Goal: Task Accomplishment & Management: Complete application form

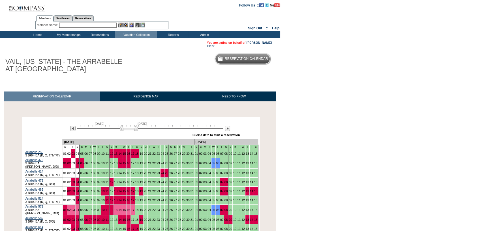
click at [66, 27] on input "text" at bounding box center [88, 25] width 58 height 5
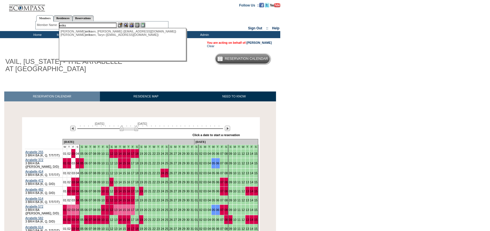
type input "eriks"
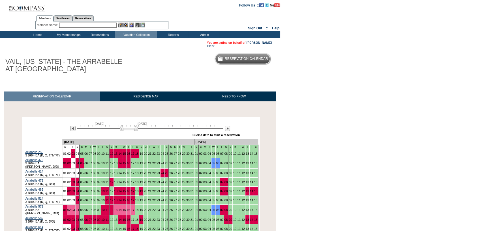
click at [81, 26] on input "text" at bounding box center [88, 25] width 58 height 5
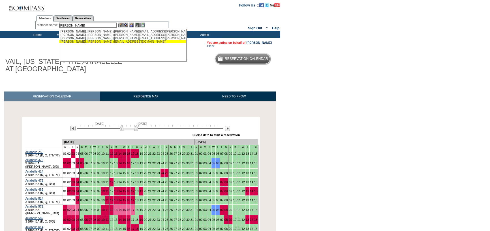
click at [82, 42] on div "[PERSON_NAME] ([EMAIL_ADDRESS][DOMAIN_NAME])" at bounding box center [123, 41] width 124 height 3
type input "[PERSON_NAME] ([EMAIL_ADDRESS][DOMAIN_NAME])"
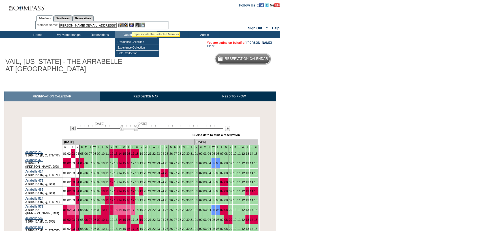
click at [132, 25] on img at bounding box center [131, 25] width 5 height 5
click at [127, 24] on img at bounding box center [125, 25] width 5 height 5
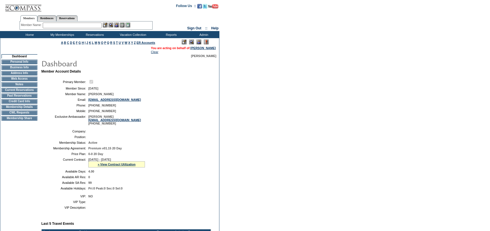
click at [21, 115] on td "CWL Requests" at bounding box center [19, 113] width 36 height 5
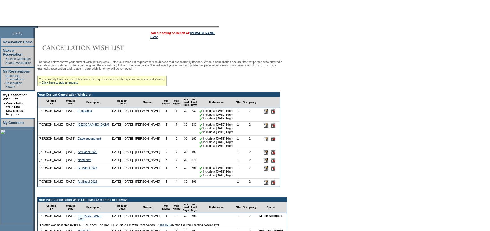
scroll to position [57, 0]
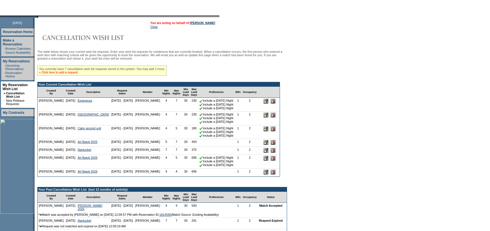
click at [74, 73] on link "» Click here to add a request" at bounding box center [58, 72] width 38 height 3
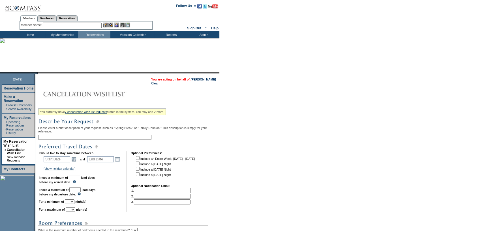
drag, startPoint x: 109, startPoint y: 137, endPoint x: 123, endPoint y: 134, distance: 13.5
click at [109, 137] on input "text" at bounding box center [94, 137] width 113 height 5
type input "Laguna Beach Thanksgiving #1"
click at [77, 162] on link "Open the calendar popup." at bounding box center [74, 159] width 6 height 6
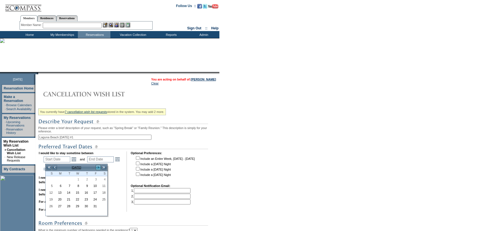
click at [98, 169] on link ">" at bounding box center [98, 168] width 6 height 6
click at [55, 166] on link "<" at bounding box center [55, 168] width 6 height 6
click at [74, 205] on link "26" at bounding box center [76, 207] width 8 height 6
type input "2025-11-26"
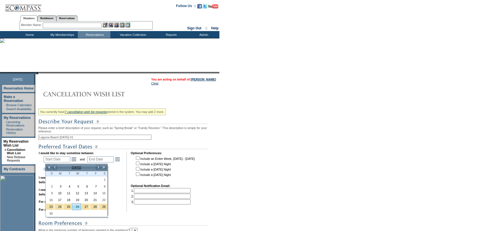
type input "2025-11-27"
type input "11/26/2025"
type input "11/27/2025"
type input "57"
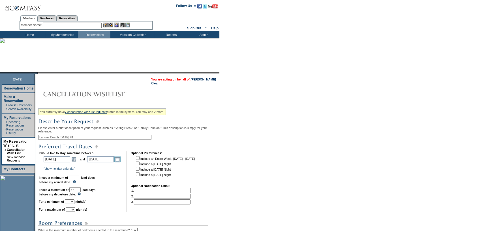
click at [120, 160] on link "Open the calendar popup." at bounding box center [117, 159] width 6 height 6
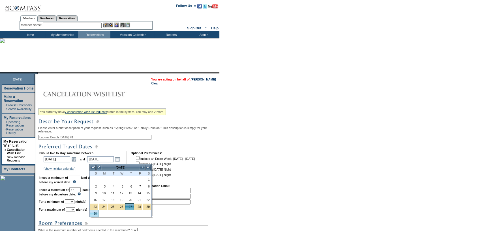
click at [94, 213] on link "30" at bounding box center [94, 214] width 8 height 6
type input "2025-11-30"
type input "11/30/2025"
type input "60"
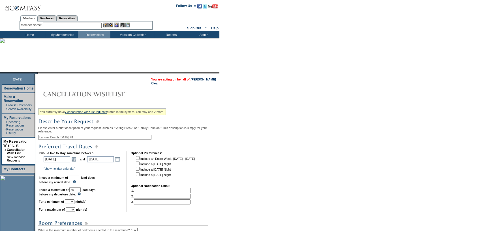
click at [80, 178] on input "text" at bounding box center [74, 177] width 11 height 5
type input "30"
click at [74, 203] on select "1 2 3 4 5 6 7 8 9 10 11 12 13 14" at bounding box center [70, 202] width 10 height 5
select select "3"
click at [72, 202] on select "1 2 3 4 5 6 7 8 9 10 11 12 13 14" at bounding box center [70, 202] width 10 height 5
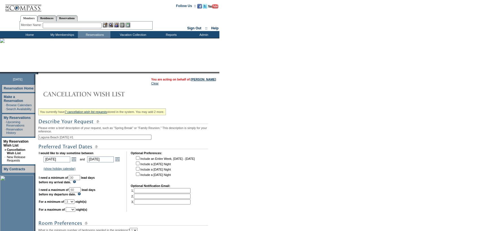
click at [139, 165] on input "checkbox" at bounding box center [138, 164] width 4 height 4
checkbox input "true"
click at [139, 170] on input "checkbox" at bounding box center [138, 169] width 4 height 4
checkbox input "true"
click at [75, 212] on select "1 2 3 4 5 6 7 8 9 10 11 12 13 14" at bounding box center [71, 210] width 10 height 5
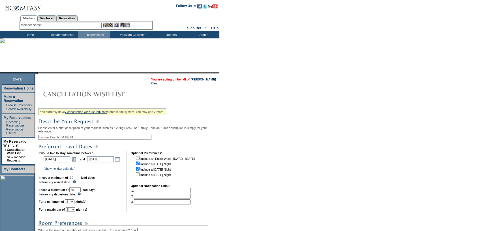
click at [72, 210] on select "1 2 3 4 5 6 7 8 9 10 11 12 13 14" at bounding box center [71, 210] width 10 height 5
click at [79, 213] on table "I would like to stay sometime between 2025-11-26 11/26/2025 Open the calendar p…" at bounding box center [117, 181] width 158 height 63
click at [75, 212] on select "1 2 3 4 5 6 7 8 9 10 11 12 13 14" at bounding box center [71, 210] width 10 height 5
select select "4"
click at [72, 210] on select "1 2 3 4 5 6 7 8 9 10 11 12 13 14" at bounding box center [71, 210] width 10 height 5
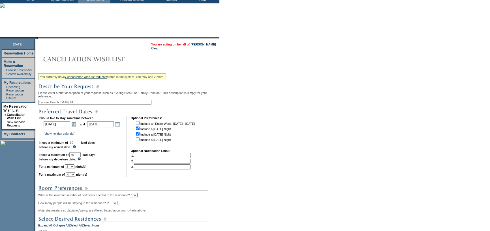
scroll to position [113, 0]
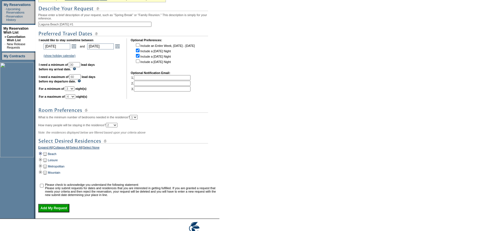
click at [43, 157] on td at bounding box center [40, 154] width 5 height 6
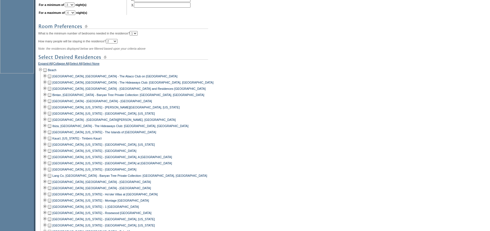
scroll to position [198, 0]
click at [52, 172] on td at bounding box center [49, 169] width 5 height 6
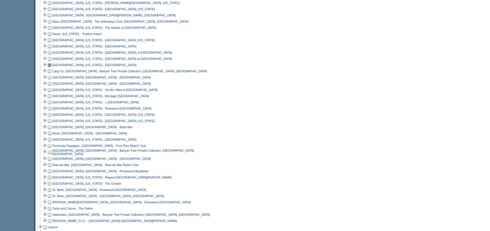
scroll to position [339, 0]
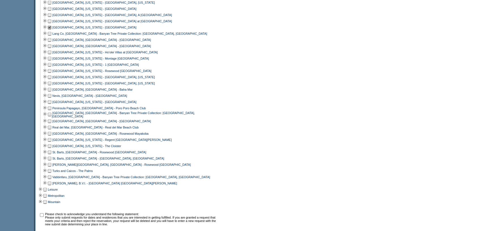
click at [44, 217] on input "checkbox" at bounding box center [42, 216] width 4 height 4
checkbox input "true"
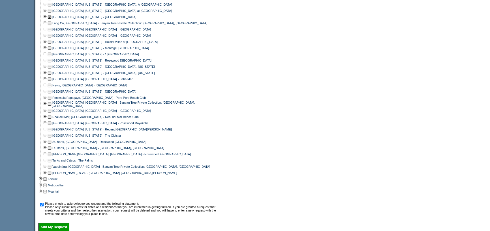
scroll to position [398, 0]
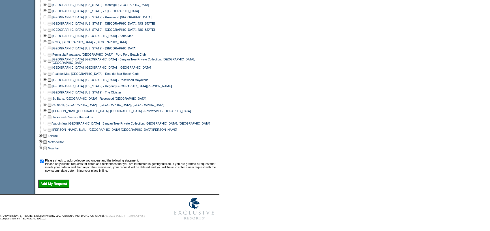
click at [61, 186] on input "Add My Request" at bounding box center [53, 184] width 31 height 8
